Goal: Information Seeking & Learning: Learn about a topic

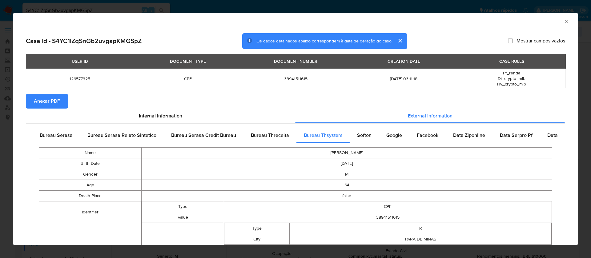
select select "10"
click at [61, 99] on button "Anexar PDF" at bounding box center [47, 101] width 42 height 15
click at [46, 97] on span "Anexar PDF" at bounding box center [47, 101] width 26 height 14
click at [416, 106] on section "Anexar PDF" at bounding box center [295, 101] width 539 height 15
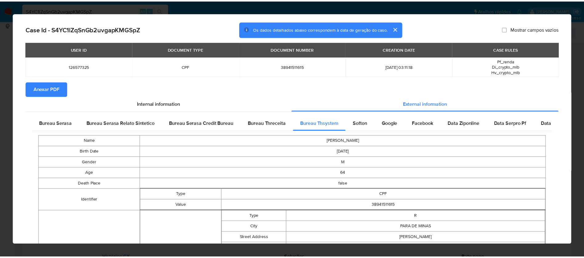
scroll to position [0, 0]
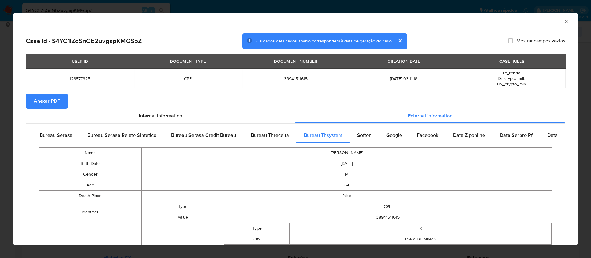
click at [563, 22] on icon "Fechar a janela" at bounding box center [566, 21] width 6 height 6
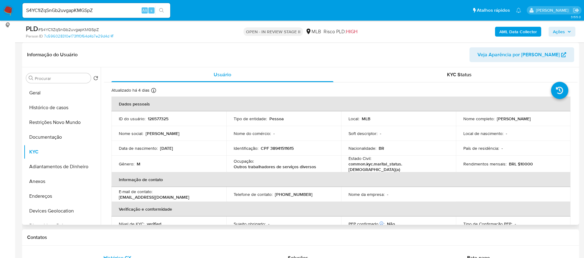
drag, startPoint x: 537, startPoint y: 122, endPoint x: 458, endPoint y: 125, distance: 79.4
click at [458, 125] on td "Nome completo : Jose Eustaquio de Almeida Mendonca" at bounding box center [513, 118] width 115 height 15
copy p "Jose Eustaquio de Almeida Mendonca"
drag, startPoint x: 293, startPoint y: 148, endPoint x: 270, endPoint y: 148, distance: 23.1
click at [270, 148] on div "Identificação : CPF 38941511615" at bounding box center [284, 149] width 100 height 6
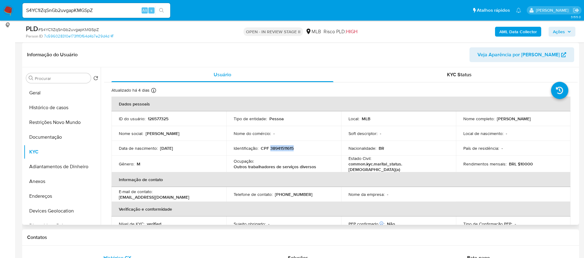
copy p "38941511615"
click at [162, 116] on p "126577325" at bounding box center [158, 119] width 21 height 6
copy p "126577325"
click at [51, 97] on button "Geral" at bounding box center [60, 93] width 72 height 15
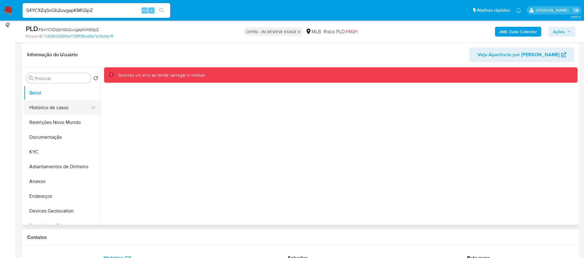
click at [50, 108] on button "Histórico de casos" at bounding box center [60, 107] width 72 height 15
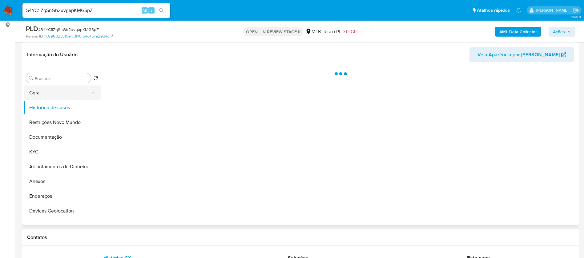
click at [53, 94] on button "Geral" at bounding box center [60, 93] width 72 height 15
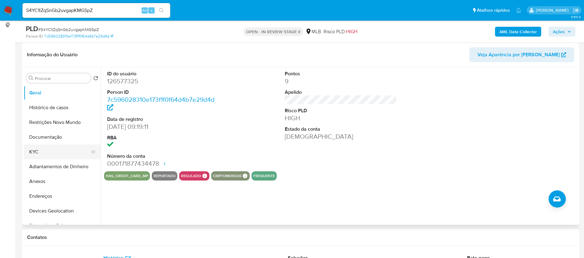
click at [42, 146] on button "KYC" at bounding box center [60, 152] width 72 height 15
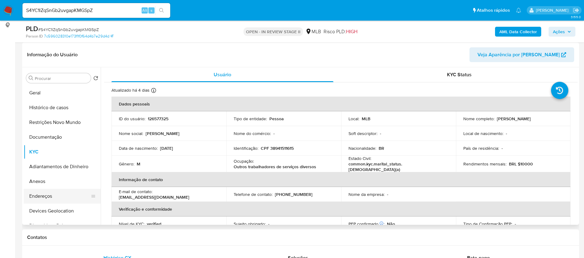
click at [63, 194] on button "Endereços" at bounding box center [60, 196] width 72 height 15
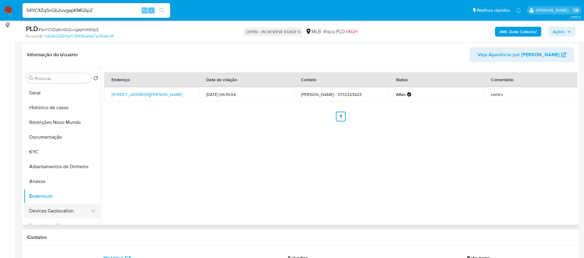
click at [64, 206] on button "Devices Geolocation" at bounding box center [60, 211] width 72 height 15
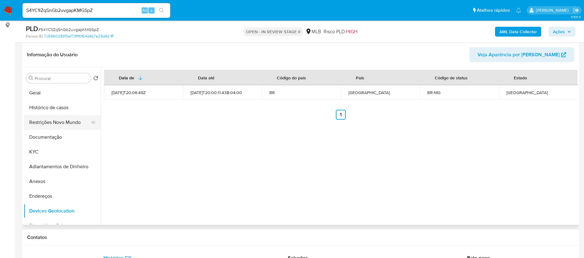
click at [55, 125] on button "Restrições Novo Mundo" at bounding box center [60, 122] width 72 height 15
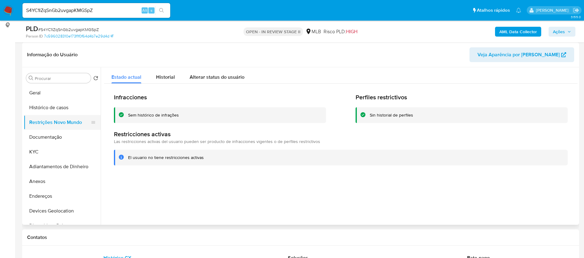
scroll to position [46, 0]
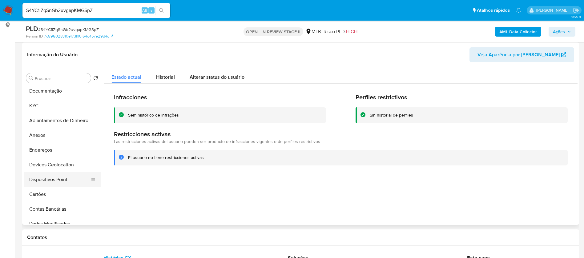
click at [66, 178] on button "Dispositivos Point" at bounding box center [60, 179] width 72 height 15
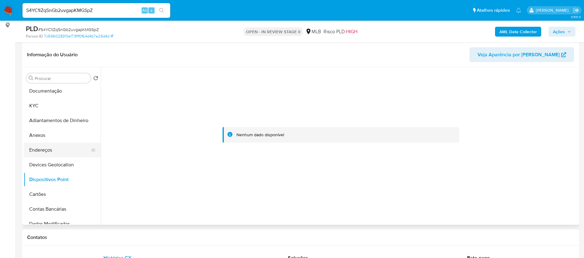
click at [50, 147] on button "Endereços" at bounding box center [60, 150] width 72 height 15
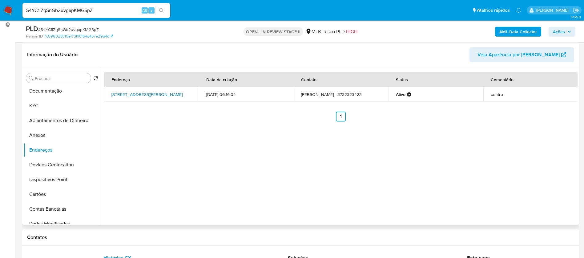
click at [152, 92] on link "Rua Fernando Otavio 225, Pará De Minas, Minas Gerais, 35660048, Brasil 225" at bounding box center [146, 94] width 71 height 6
click at [52, 90] on button "Documentação" at bounding box center [60, 91] width 72 height 15
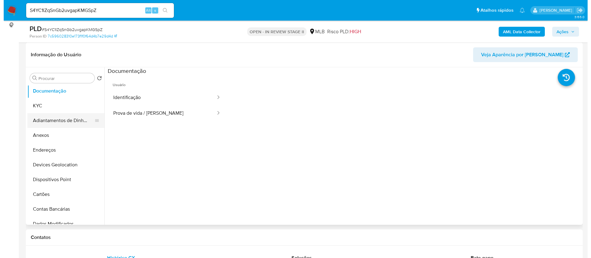
scroll to position [0, 0]
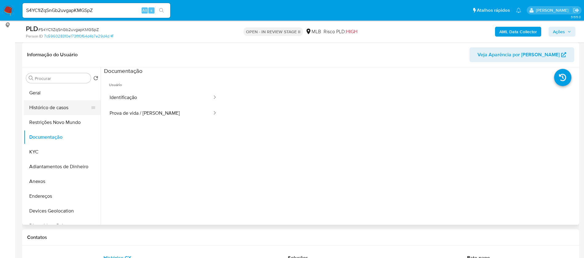
click at [53, 110] on button "Histórico de casos" at bounding box center [60, 107] width 72 height 15
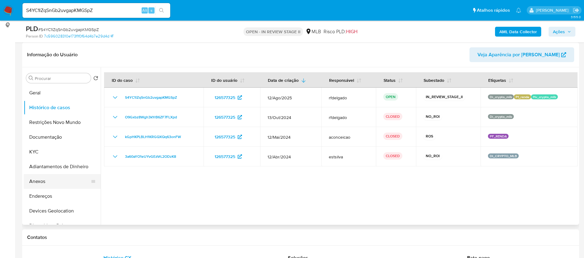
click at [61, 180] on button "Anexos" at bounding box center [60, 181] width 72 height 15
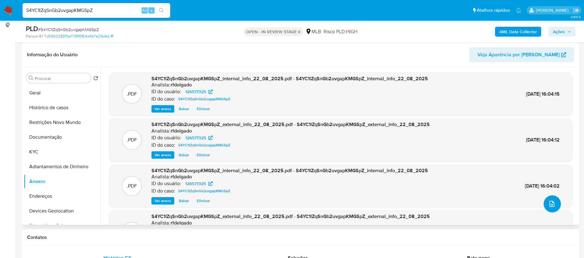
click at [551, 210] on button "upload-file" at bounding box center [551, 203] width 17 height 17
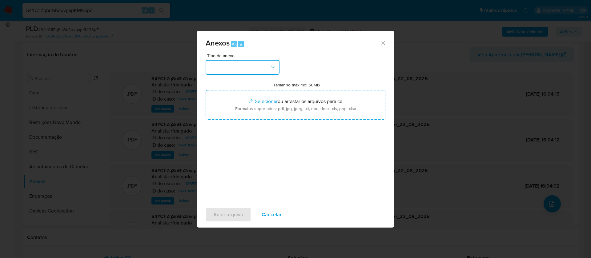
click at [264, 65] on button "button" at bounding box center [243, 67] width 74 height 15
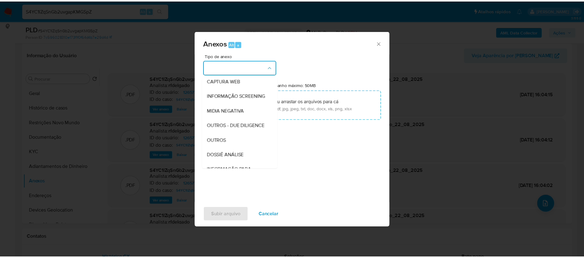
scroll to position [92, 0]
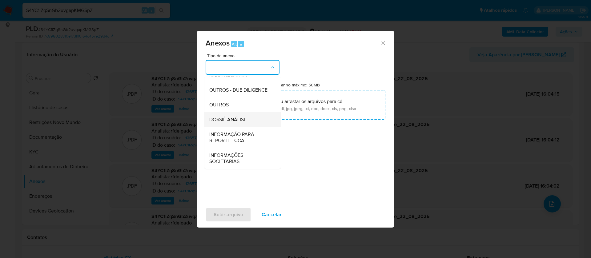
click at [251, 120] on div "DOSSIÊ ANÁLISE" at bounding box center [240, 119] width 63 height 15
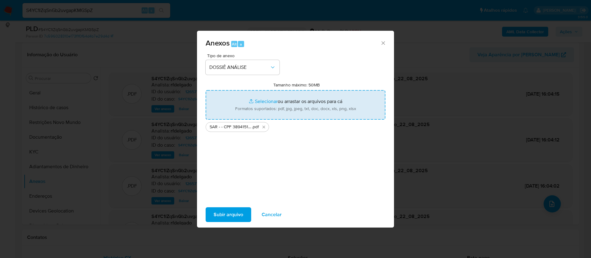
type input "C:\fakepath\Mulan 126577325_2025_08_21_17_30_41.xlsx"
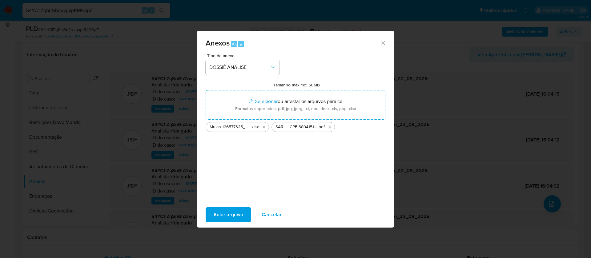
click at [235, 219] on span "Subir arquivo" at bounding box center [229, 215] width 30 height 14
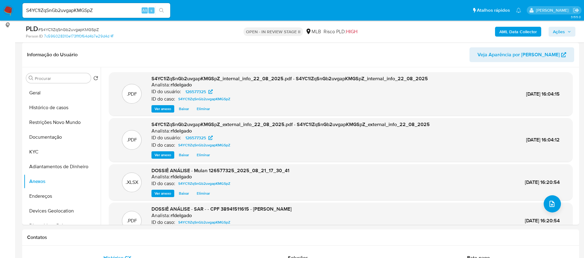
click at [562, 35] on span "Ações" at bounding box center [559, 32] width 12 height 10
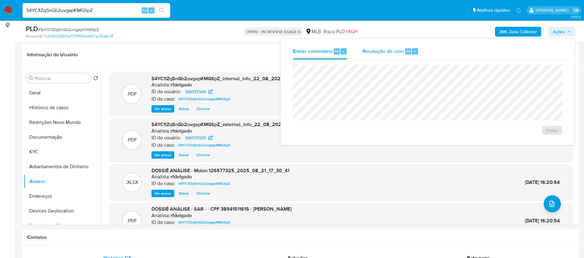
click at [406, 52] on span "Alt" at bounding box center [408, 51] width 5 height 6
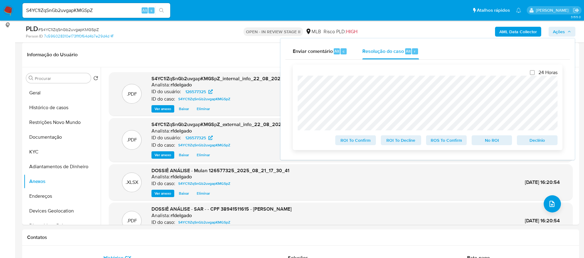
click at [497, 142] on span "No ROI" at bounding box center [492, 140] width 32 height 9
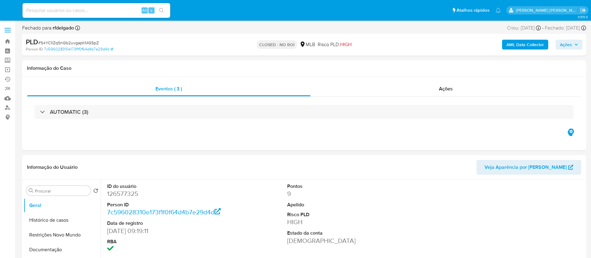
select select "10"
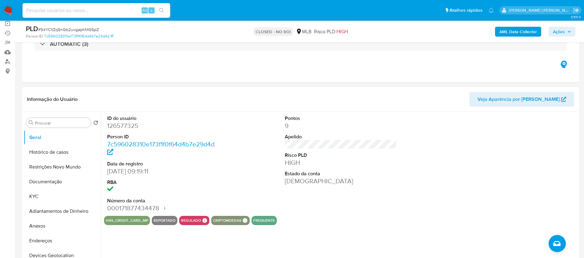
scroll to position [92, 0]
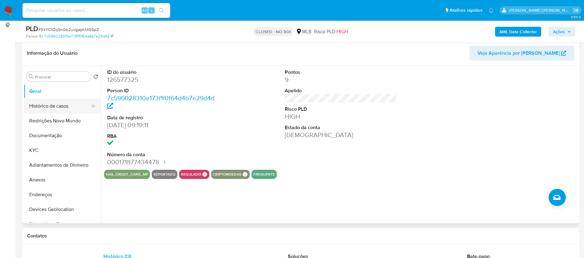
click at [46, 107] on button "Histórico de casos" at bounding box center [60, 106] width 72 height 15
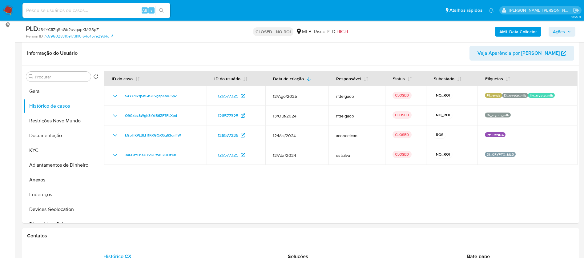
click at [9, 11] on img at bounding box center [8, 10] width 10 height 10
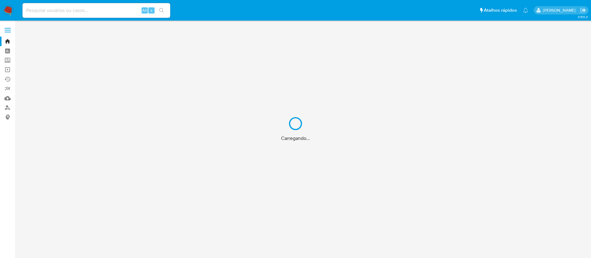
click at [80, 9] on div "Carregando..." at bounding box center [295, 129] width 591 height 258
click at [87, 12] on div "Carregando..." at bounding box center [295, 129] width 591 height 258
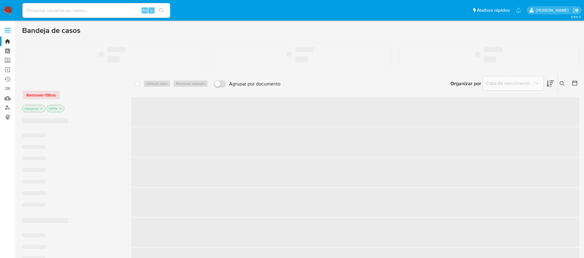
click at [58, 11] on input at bounding box center [96, 10] width 148 height 8
paste input "bhgq0YTVHPwdItev3pcDjcZp"
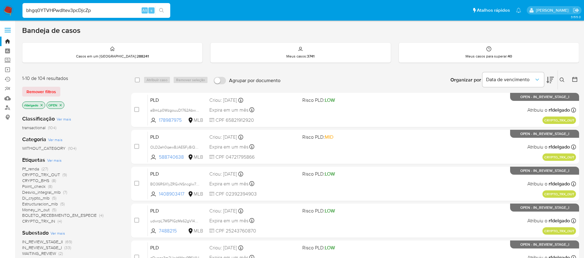
type input "bhgq0YTVHPwdItev3pcDjcZp"
click at [161, 10] on icon "search-icon" at bounding box center [161, 10] width 5 height 5
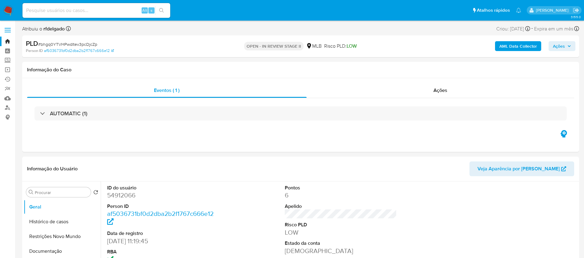
select select "10"
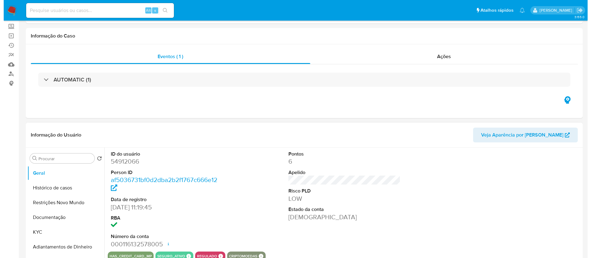
scroll to position [92, 0]
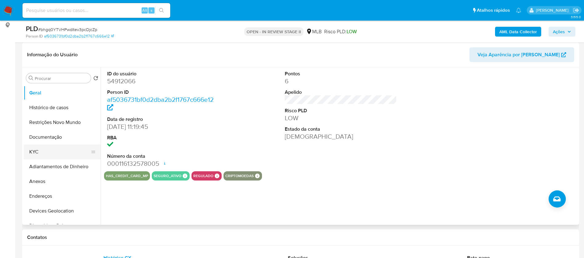
click at [40, 145] on button "KYC" at bounding box center [60, 152] width 72 height 15
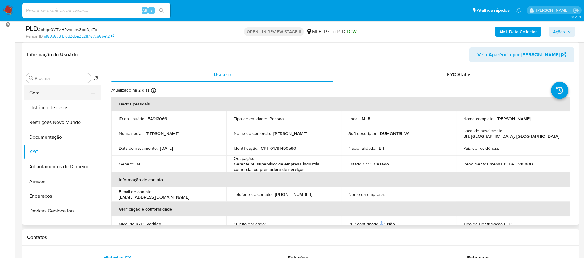
click at [62, 98] on button "Geral" at bounding box center [60, 93] width 72 height 15
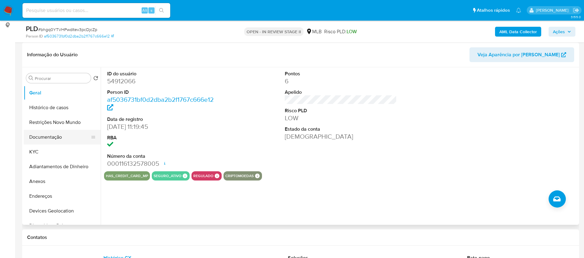
click at [54, 132] on button "Documentação" at bounding box center [60, 137] width 72 height 15
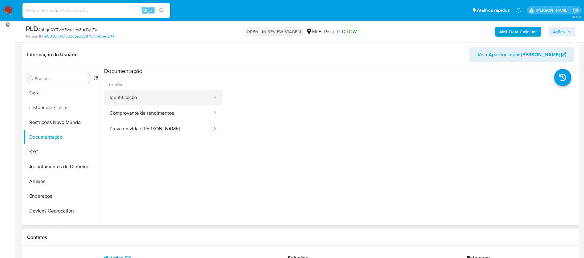
click at [162, 95] on button "Identificação" at bounding box center [158, 98] width 109 height 16
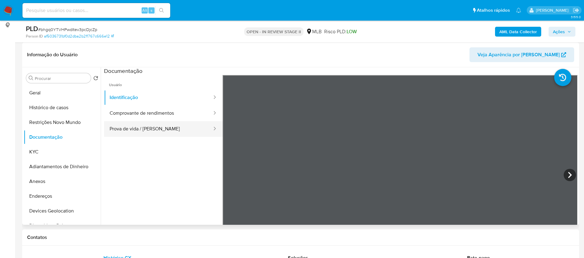
click at [180, 127] on button "Prova de vida / [PERSON_NAME]" at bounding box center [158, 129] width 109 height 16
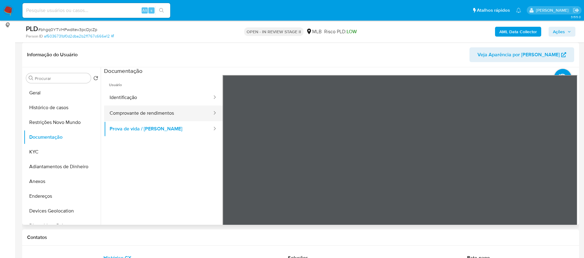
click at [179, 111] on button "Comprovante de rendimentos" at bounding box center [158, 114] width 109 height 16
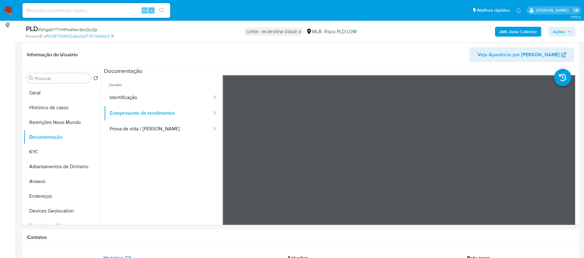
click at [515, 32] on b "AML Data Collector" at bounding box center [518, 32] width 38 height 10
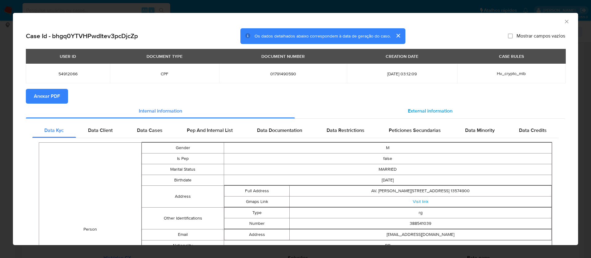
click at [414, 108] on span "External information" at bounding box center [430, 110] width 45 height 7
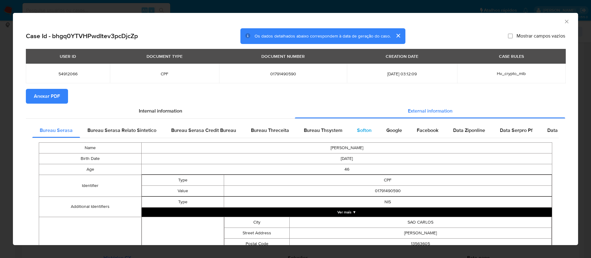
click at [364, 129] on span "Softon" at bounding box center [364, 130] width 14 height 7
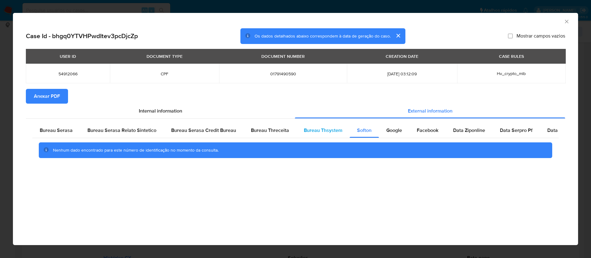
click at [306, 133] on span "Bureau Thsystem" at bounding box center [323, 130] width 38 height 7
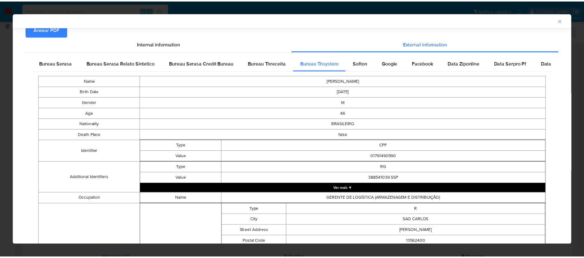
scroll to position [0, 0]
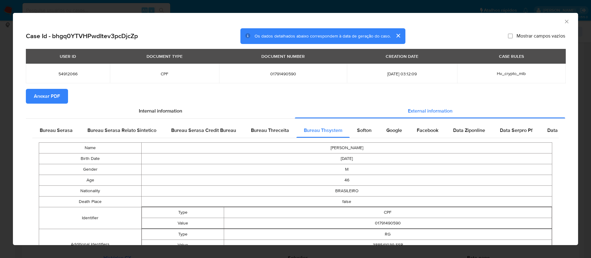
click at [61, 96] on button "Anexar PDF" at bounding box center [47, 96] width 42 height 15
click at [563, 22] on icon "Fechar a janela" at bounding box center [566, 21] width 6 height 6
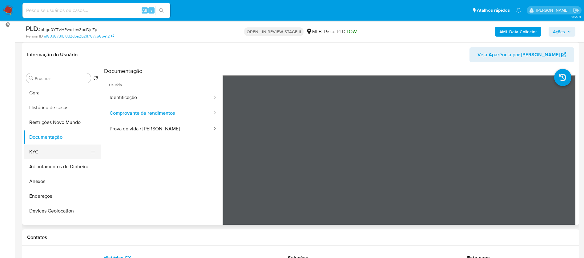
click at [46, 147] on button "KYC" at bounding box center [60, 152] width 72 height 15
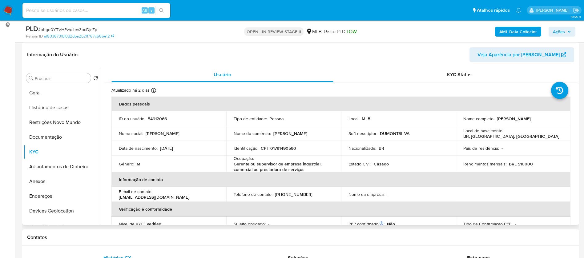
drag, startPoint x: 532, startPoint y: 119, endPoint x: 495, endPoint y: 118, distance: 37.6
click at [495, 118] on div "Nome completo : Alberto Pereira Silva" at bounding box center [513, 119] width 100 height 6
copy p "Alberto Pereira Silva"
click at [279, 148] on p "CPF 01791490590" at bounding box center [278, 149] width 35 height 6
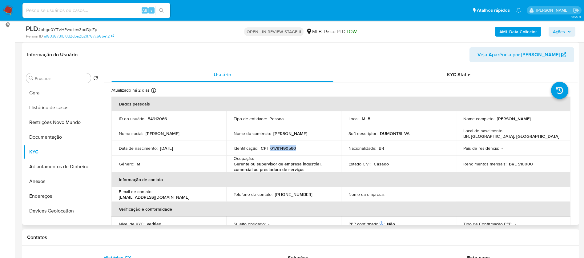
copy p "01791490590"
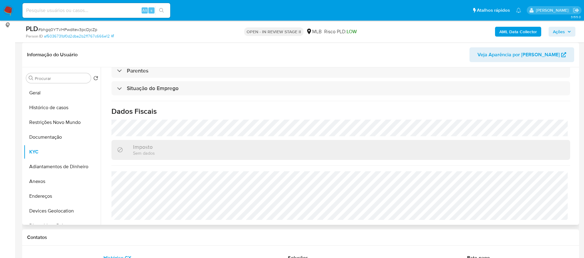
scroll to position [212, 0]
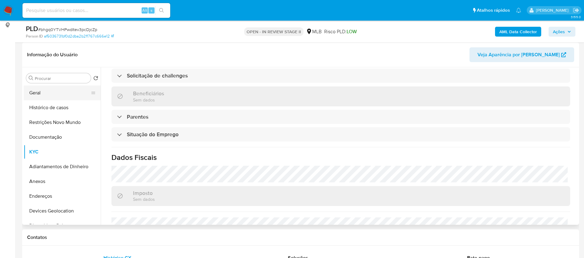
click at [66, 94] on button "Geral" at bounding box center [60, 93] width 72 height 15
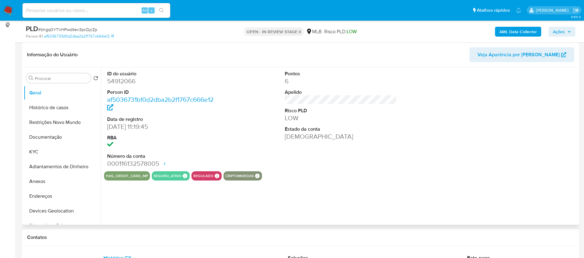
click at [129, 82] on dd "54912066" at bounding box center [163, 81] width 112 height 9
copy dd "54912066"
click at [301, 176] on div "has_credit_card_mp seguro_ativo Seguro Ativo Products Cards 1 Total Protection …" at bounding box center [340, 175] width 473 height 9
click at [61, 153] on button "KYC" at bounding box center [60, 152] width 72 height 15
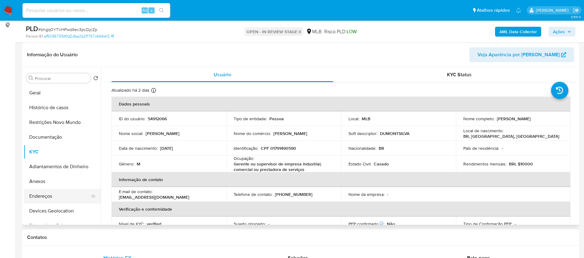
click at [59, 195] on button "Endereços" at bounding box center [60, 196] width 72 height 15
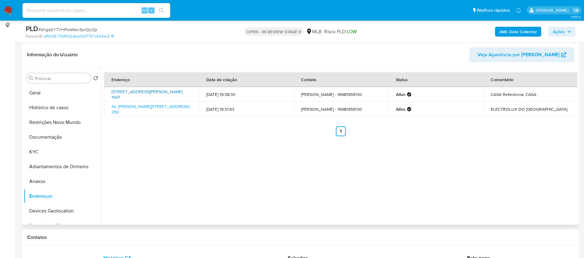
click at [140, 94] on link "Rua Juca Sabino 1547, São Carlos, São Paulo, 13575080, Brasil 1547" at bounding box center [146, 95] width 71 height 12
click at [60, 211] on button "Devices Geolocation" at bounding box center [60, 211] width 72 height 15
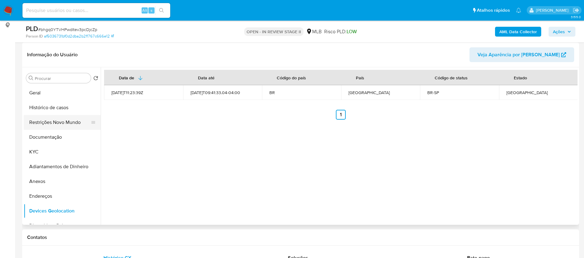
click at [67, 120] on button "Restrições Novo Mundo" at bounding box center [60, 122] width 72 height 15
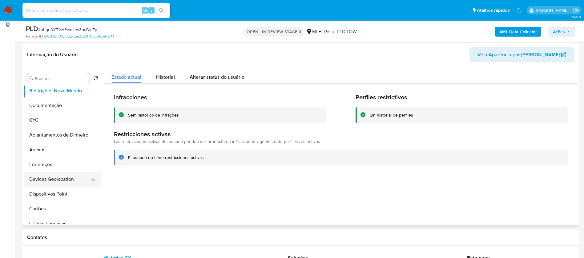
scroll to position [46, 0]
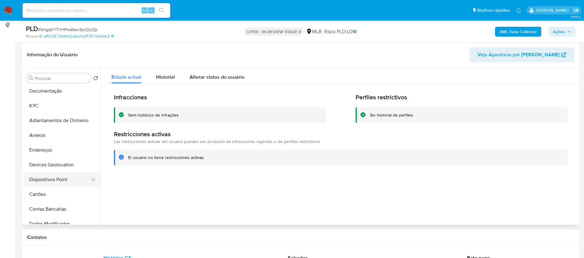
click at [69, 176] on button "Dispositivos Point" at bounding box center [60, 179] width 72 height 15
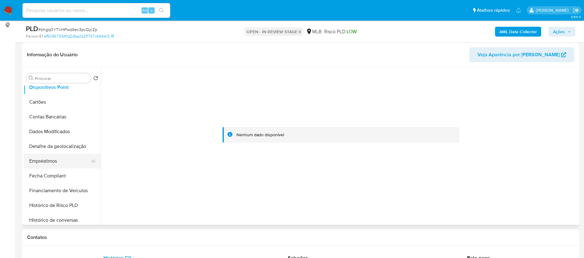
scroll to position [92, 0]
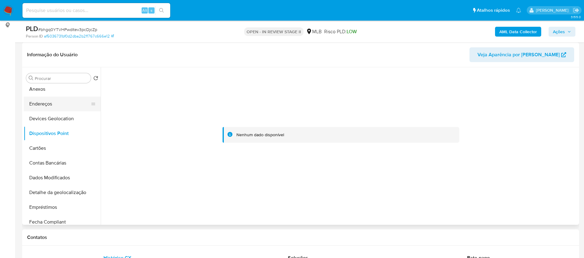
click at [58, 106] on button "Endereços" at bounding box center [60, 104] width 72 height 15
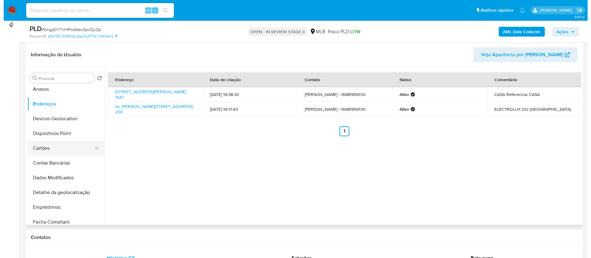
scroll to position [0, 0]
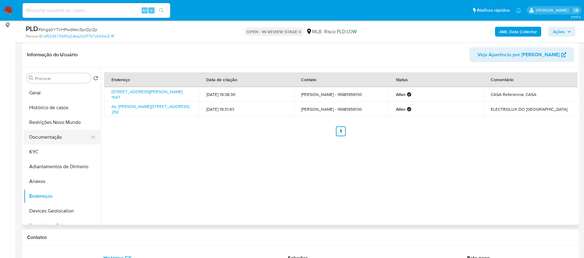
click at [60, 141] on button "Documentação" at bounding box center [60, 137] width 72 height 15
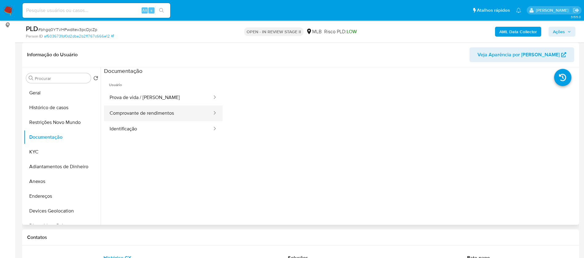
click at [170, 115] on button "Comprovante de rendimentos" at bounding box center [158, 114] width 109 height 16
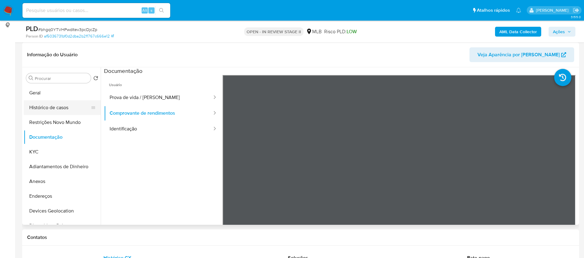
click at [52, 103] on button "Histórico de casos" at bounding box center [60, 107] width 72 height 15
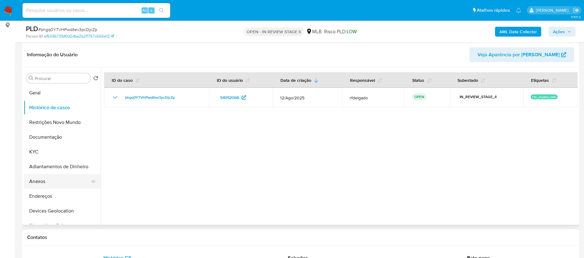
click at [46, 181] on button "Anexos" at bounding box center [60, 181] width 72 height 15
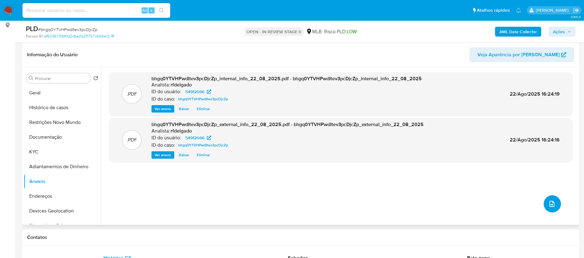
click at [551, 205] on icon "upload-file" at bounding box center [551, 203] width 7 height 7
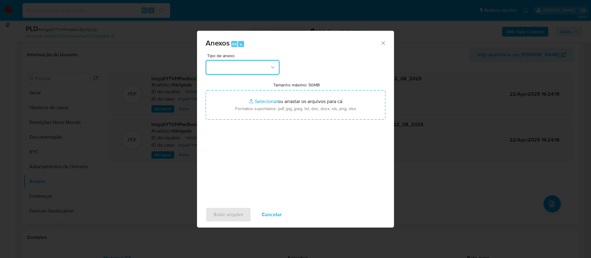
click at [245, 69] on button "button" at bounding box center [243, 67] width 74 height 15
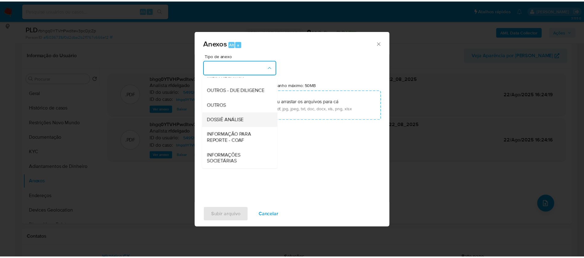
scroll to position [92, 0]
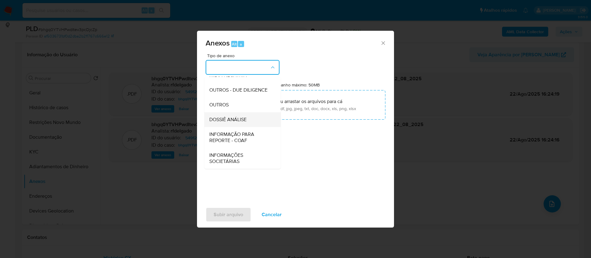
click at [246, 123] on span "DOSSIÊ ANÁLISE" at bounding box center [227, 120] width 37 height 6
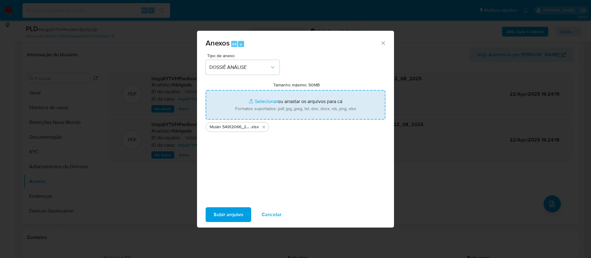
type input "C:\fakepath\SAR - - CPF 01791490590 - ALBERTO PEREIRA SILVA.pdf"
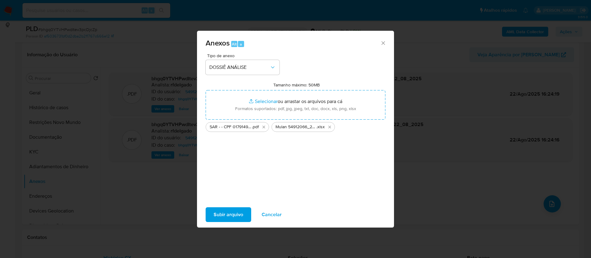
click at [233, 216] on span "Subir arquivo" at bounding box center [229, 215] width 30 height 14
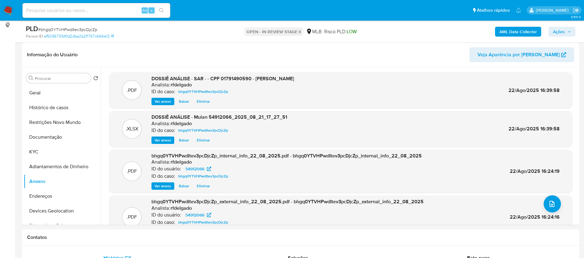
click at [565, 30] on span "Ações" at bounding box center [562, 31] width 18 height 9
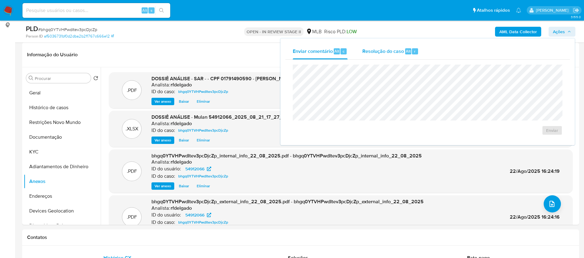
click at [372, 51] on span "Resolução do caso" at bounding box center [383, 50] width 42 height 7
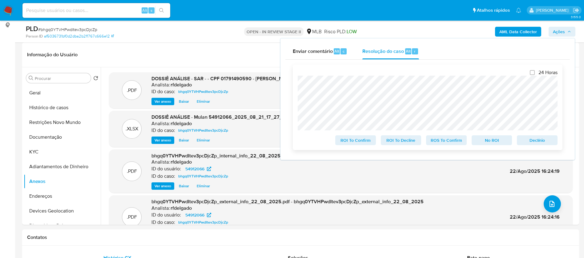
click at [496, 145] on span "No ROI" at bounding box center [492, 140] width 32 height 9
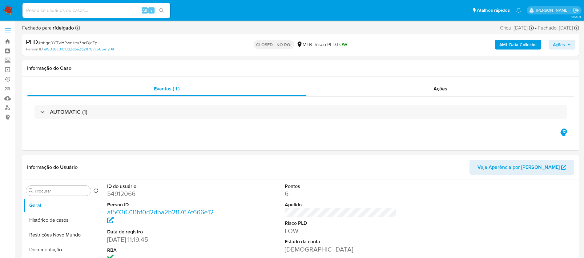
click at [10, 10] on img at bounding box center [8, 10] width 10 height 10
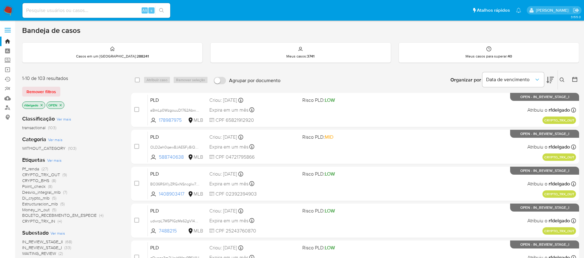
click at [39, 197] on span "Di_crypto_mlb" at bounding box center [35, 198] width 27 height 6
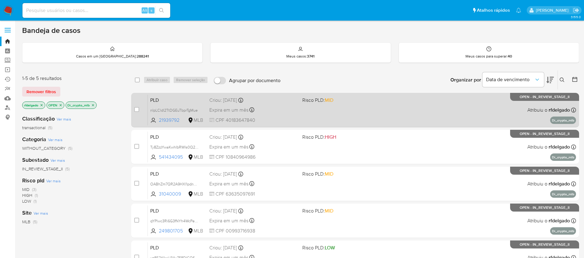
click at [375, 112] on div "PLD nIpLCldl2TtDGEuTbprTgMue 21939792 MLB Risco PLD: MID Criou: [DATE] Criou: […" at bounding box center [362, 109] width 428 height 31
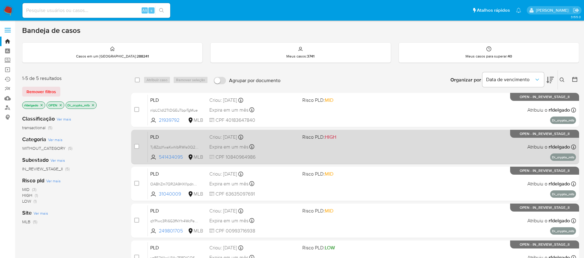
click at [361, 152] on div "PLD Ty8ZzzYwaKwhIbRWIs0Q2TBg 541434095 MLB Risco PLD: HIGH Criou: [DATE] Criou:…" at bounding box center [362, 146] width 428 height 31
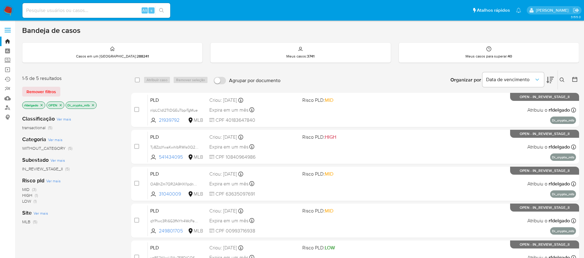
click at [5, 7] on img at bounding box center [8, 10] width 10 height 10
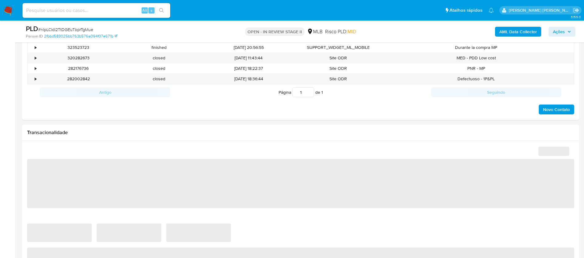
select select "10"
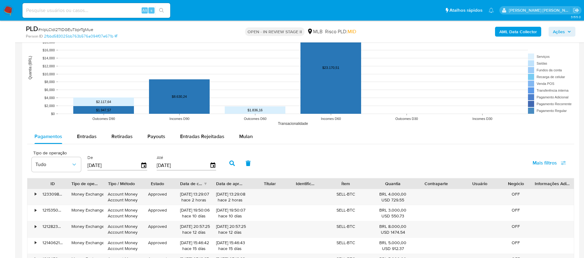
scroll to position [600, 0]
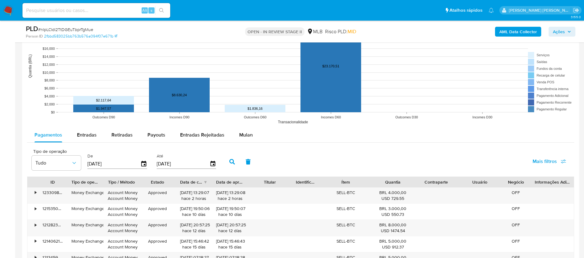
click at [246, 139] on div "Mulan" at bounding box center [246, 135] width 14 height 15
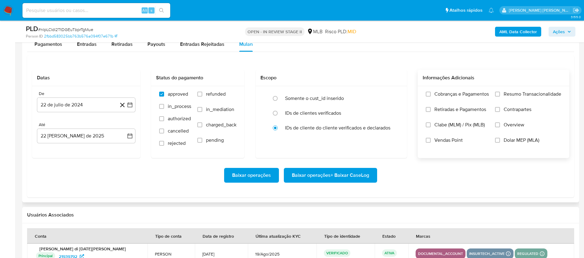
scroll to position [692, 0]
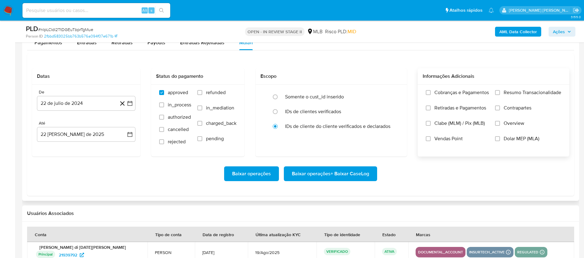
click at [521, 93] on span "Resumo Transacionalidade" at bounding box center [532, 93] width 58 height 6
click at [500, 93] on input "Resumo Transacionalidade" at bounding box center [497, 92] width 5 height 5
click at [446, 138] on span "Vendas Point" at bounding box center [448, 139] width 28 height 6
click at [430, 138] on input "Vendas Point" at bounding box center [428, 138] width 5 height 5
click at [107, 102] on button "22 de julio de 2024" at bounding box center [86, 103] width 98 height 15
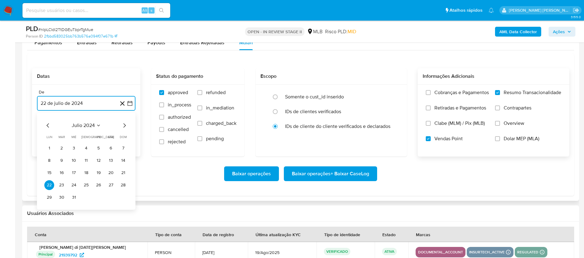
click at [94, 123] on span "julio 2024" at bounding box center [83, 125] width 23 height 6
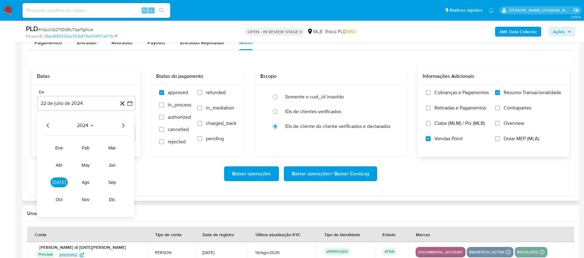
click at [123, 125] on icon "Año siguiente" at bounding box center [122, 125] width 7 height 7
click at [60, 181] on span "[DATE]" at bounding box center [59, 182] width 14 height 5
click at [60, 146] on button "1" at bounding box center [62, 148] width 10 height 10
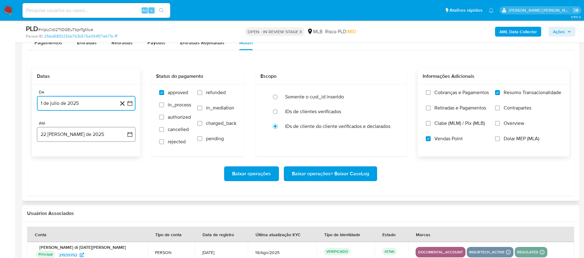
click at [66, 132] on button "22 [PERSON_NAME] de 2025" at bounding box center [86, 134] width 98 height 15
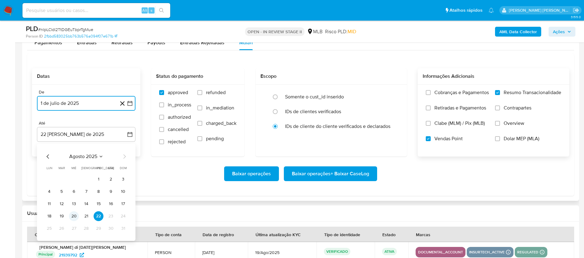
click at [73, 216] on button "20" at bounding box center [74, 216] width 10 height 10
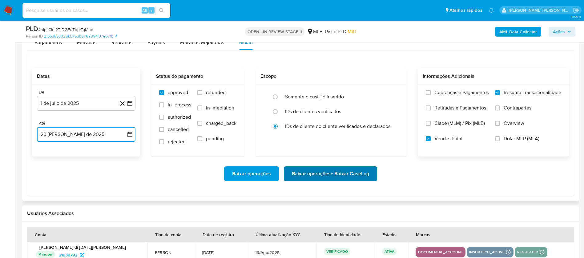
click at [306, 172] on span "Baixar operações + Baixar CaseLog" at bounding box center [330, 174] width 77 height 14
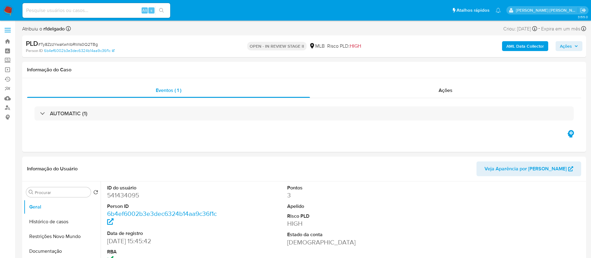
select select "10"
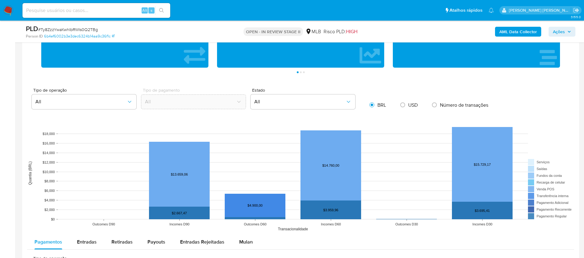
scroll to position [554, 0]
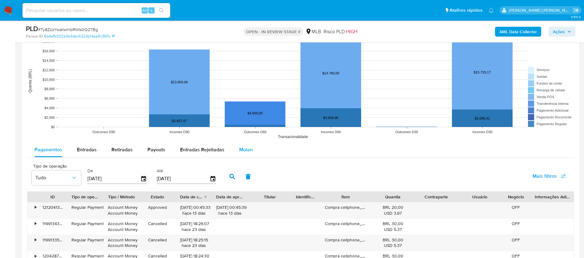
click at [245, 148] on span "Mulan" at bounding box center [246, 149] width 14 height 7
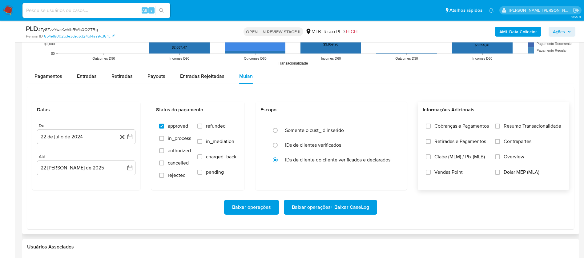
scroll to position [646, 0]
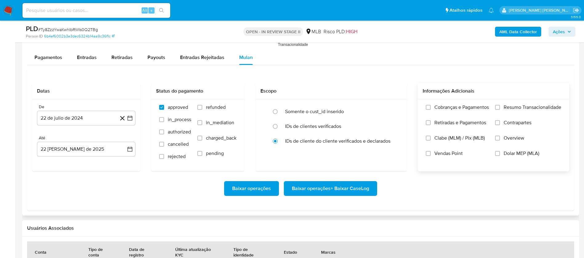
click at [443, 154] on span "Vendas Point" at bounding box center [448, 153] width 28 height 6
click at [430, 154] on input "Vendas Point" at bounding box center [428, 153] width 5 height 5
click at [512, 105] on span "Resumo Transacionalidade" at bounding box center [532, 107] width 58 height 6
click at [500, 105] on input "Resumo Transacionalidade" at bounding box center [497, 107] width 5 height 5
click at [79, 115] on button "22 de julio de 2024" at bounding box center [86, 118] width 98 height 15
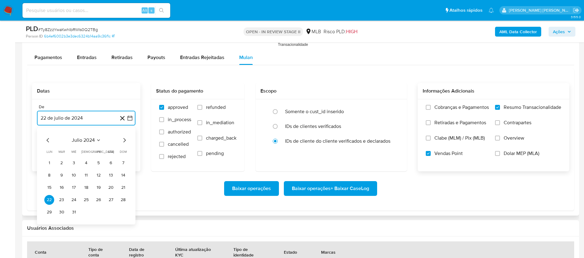
click at [85, 140] on span "julio 2024" at bounding box center [83, 140] width 23 height 6
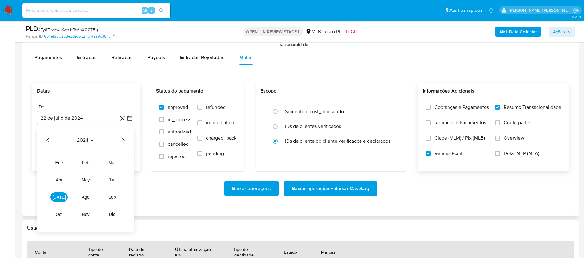
click at [122, 138] on icon "Año siguiente" at bounding box center [122, 140] width 7 height 7
click at [60, 197] on span "jul" at bounding box center [59, 197] width 14 height 5
click at [62, 162] on button "1" at bounding box center [62, 163] width 10 height 10
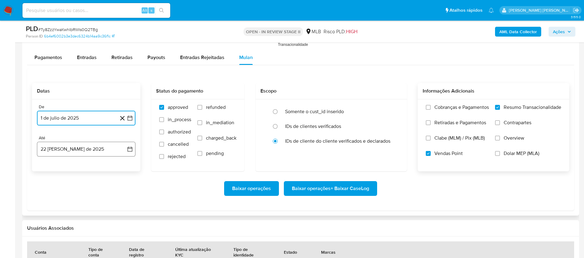
click at [75, 150] on button "22 de agosto de 2025" at bounding box center [86, 149] width 98 height 15
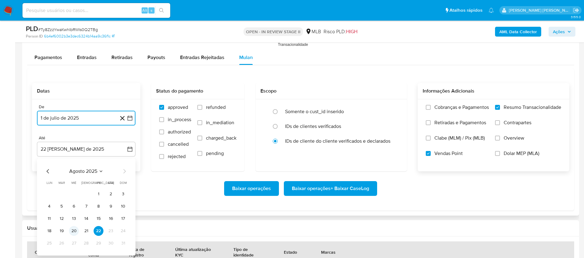
click at [74, 227] on button "20" at bounding box center [74, 231] width 10 height 10
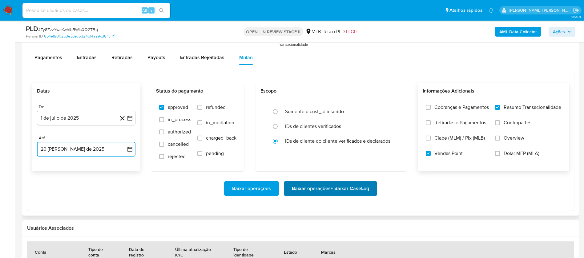
click at [308, 187] on span "Baixar operações + Baixar CaseLog" at bounding box center [330, 189] width 77 height 14
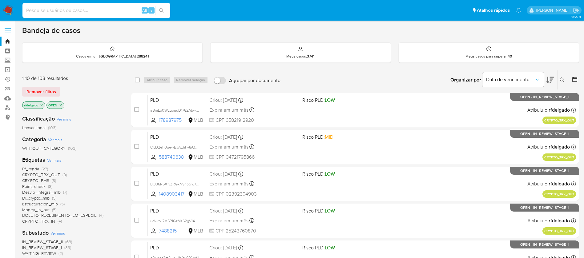
click at [116, 9] on input at bounding box center [96, 10] width 148 height 8
paste input "nIpLCldl2TtDGEuTbprTgMue"
type input "nIpLCldl2TtDGEuTbprTgMue"
click at [164, 9] on icon "search-icon" at bounding box center [161, 10] width 5 height 5
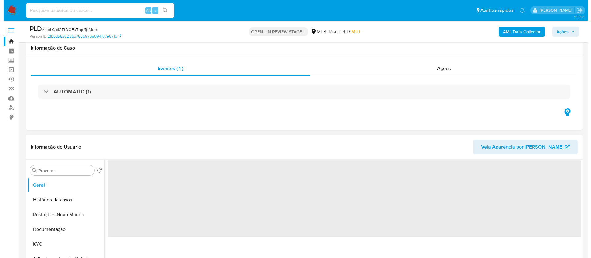
scroll to position [92, 0]
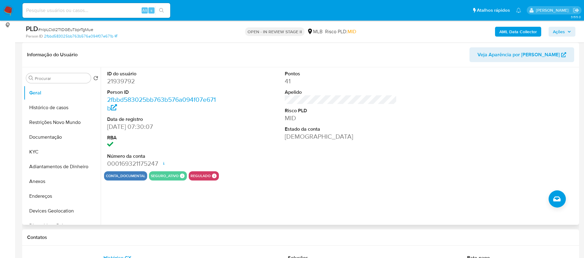
select select "10"
click at [55, 150] on button "KYC" at bounding box center [60, 152] width 72 height 15
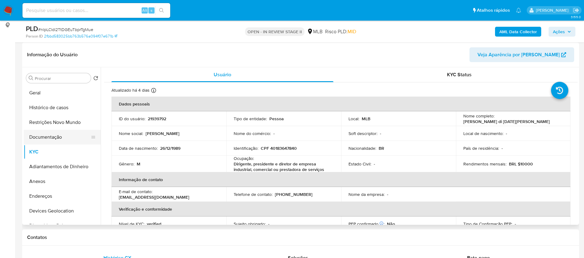
click at [58, 136] on button "Documentação" at bounding box center [60, 137] width 72 height 15
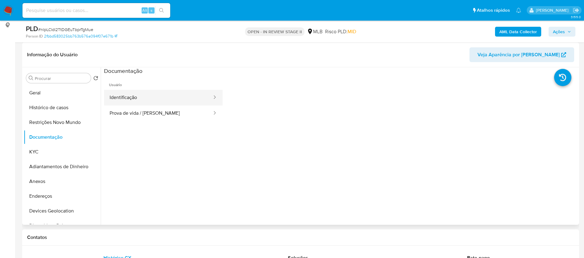
click at [141, 97] on button "Identificação" at bounding box center [158, 98] width 109 height 16
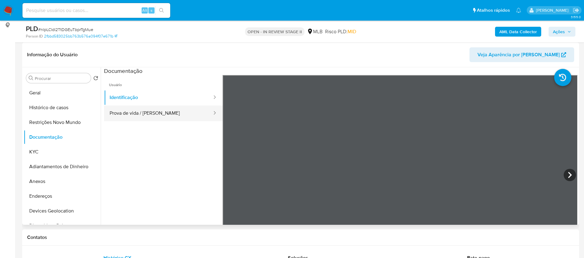
click at [150, 115] on button "Prova de vida / [PERSON_NAME]" at bounding box center [158, 114] width 109 height 16
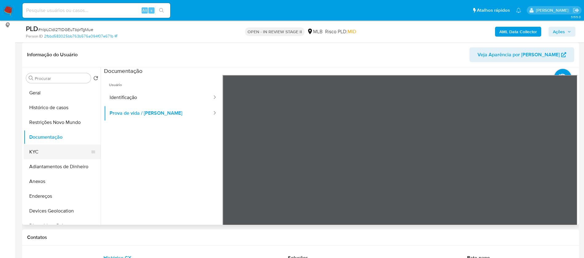
click at [53, 151] on button "KYC" at bounding box center [60, 152] width 72 height 15
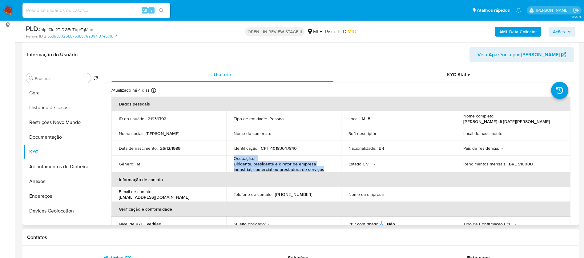
drag, startPoint x: 324, startPoint y: 170, endPoint x: 233, endPoint y: 159, distance: 92.1
click at [234, 159] on div "Ocupação : Dirigente, presidente e diretor de empresa industrial, comercial ou …" at bounding box center [284, 164] width 100 height 17
copy div "Ocupação : Dirigente, presidente e diretor de empresa industrial, comercial ou …"
click at [531, 34] on b "AML Data Collector" at bounding box center [518, 32] width 38 height 10
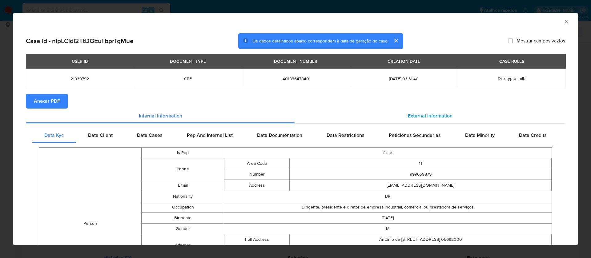
click at [415, 120] on div "External information" at bounding box center [430, 116] width 270 height 15
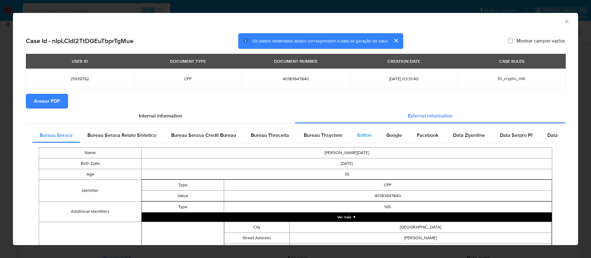
click at [366, 136] on span "Softon" at bounding box center [364, 135] width 14 height 7
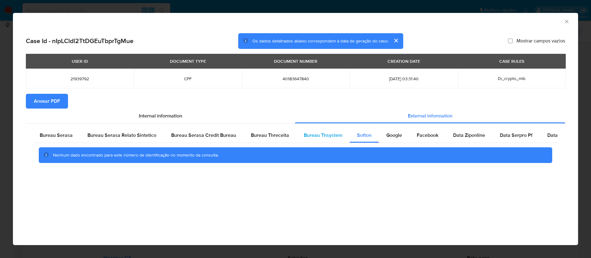
click at [326, 132] on span "Bureau Thsystem" at bounding box center [323, 135] width 38 height 7
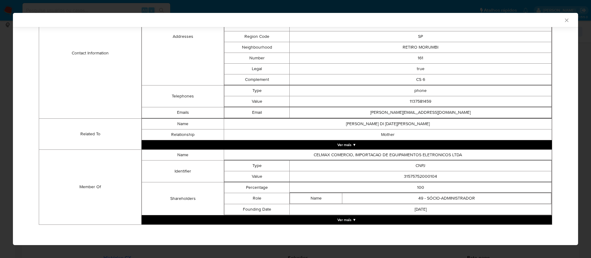
scroll to position [235, 0]
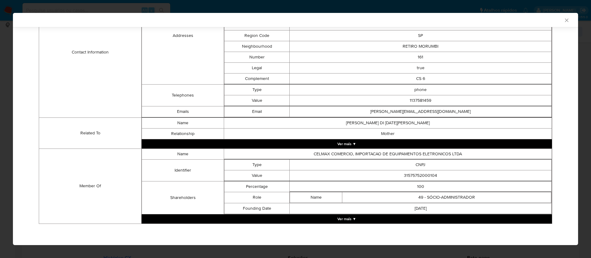
click at [414, 176] on td "31575752000104" at bounding box center [421, 175] width 262 height 11
copy td "31575752000104"
click at [347, 216] on button "Ver mais ▼" at bounding box center [347, 218] width 410 height 9
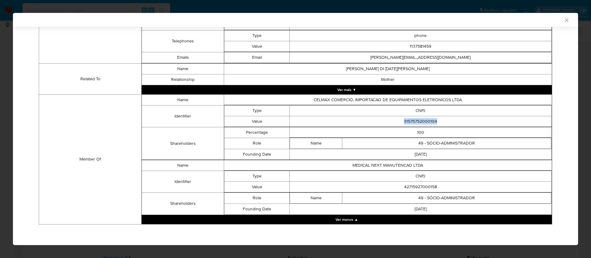
scroll to position [290, 0]
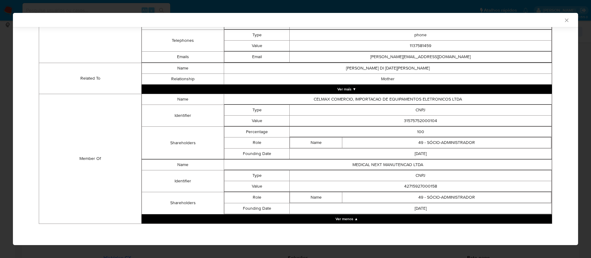
click at [424, 184] on td "42715927000158" at bounding box center [421, 186] width 262 height 11
copy td "42715927000158"
click at [426, 186] on td "42715927000158" at bounding box center [421, 186] width 262 height 11
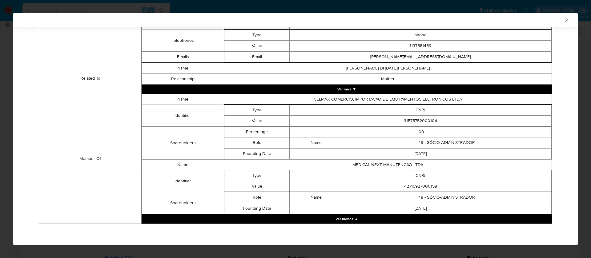
click at [374, 162] on td "MEDICAL NEXT MANUTENCAO LTDA" at bounding box center [388, 164] width 328 height 11
copy td "MEDICAL NEXT MANUTENCAO LTDA"
